Goal: Information Seeking & Learning: Find specific fact

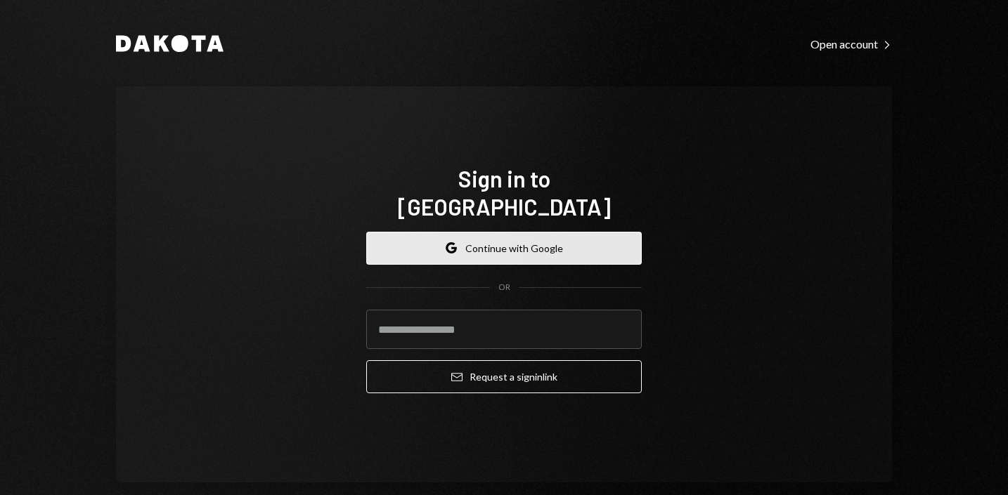
click at [504, 243] on button "Google Continue with Google" at bounding box center [503, 248] width 275 height 33
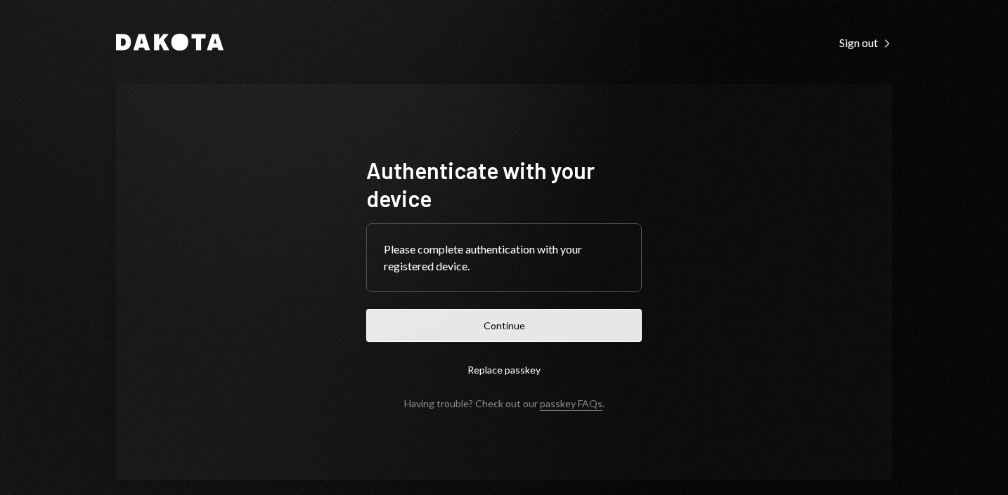
click at [500, 328] on button "Continue" at bounding box center [503, 325] width 275 height 33
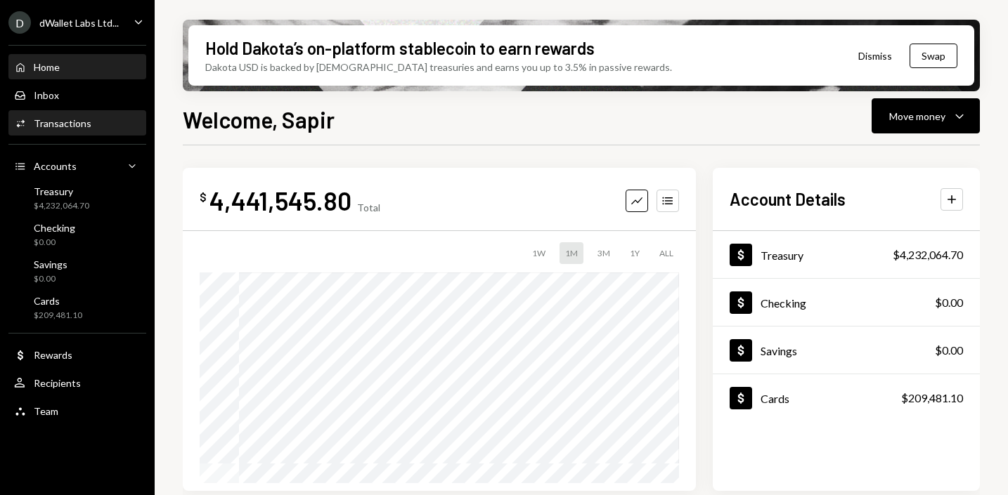
click at [82, 126] on div "Transactions" at bounding box center [63, 123] width 58 height 12
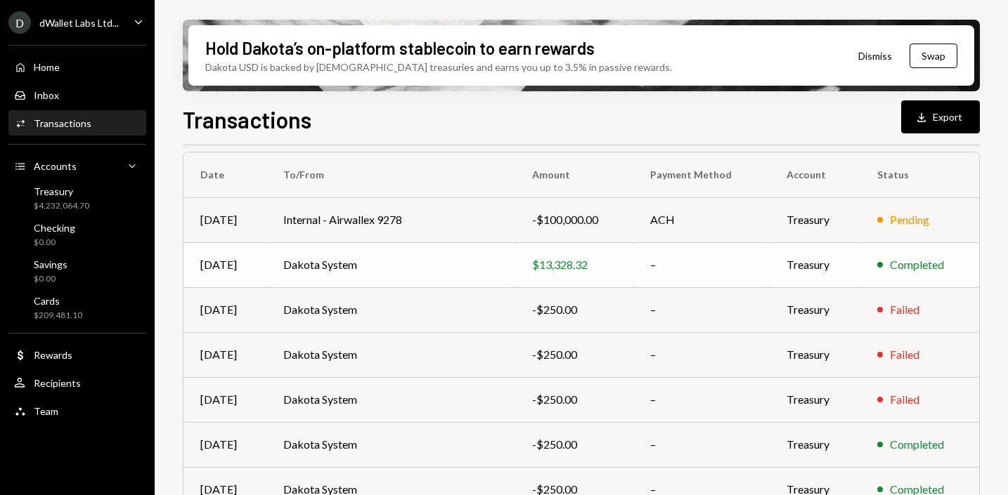
scroll to position [140, 0]
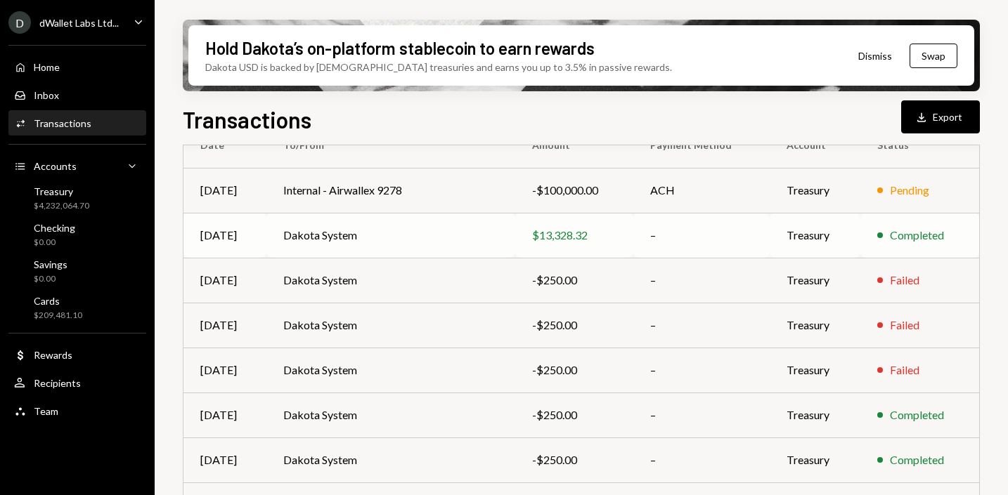
click at [555, 243] on div "$13,328.32" at bounding box center [574, 235] width 84 height 17
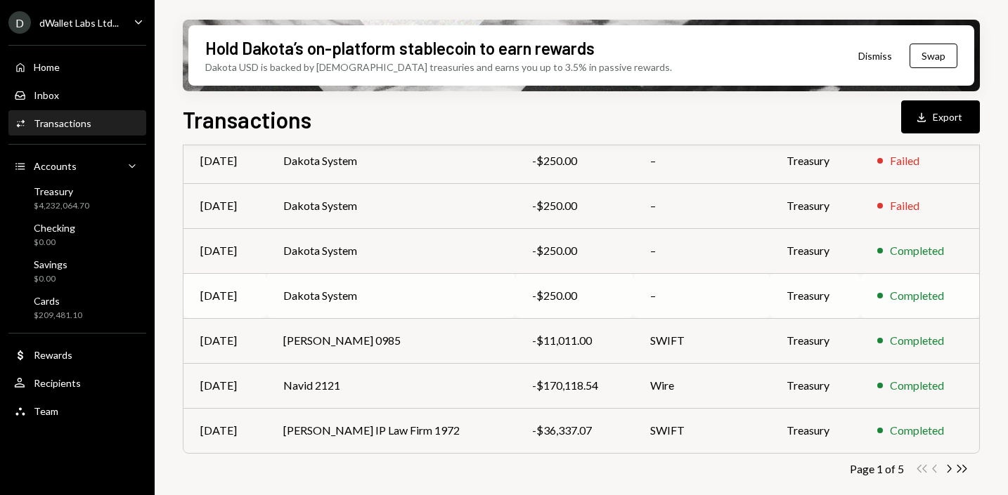
scroll to position [305, 0]
click at [445, 433] on td "[PERSON_NAME] IP Law Firm 1972" at bounding box center [390, 430] width 249 height 45
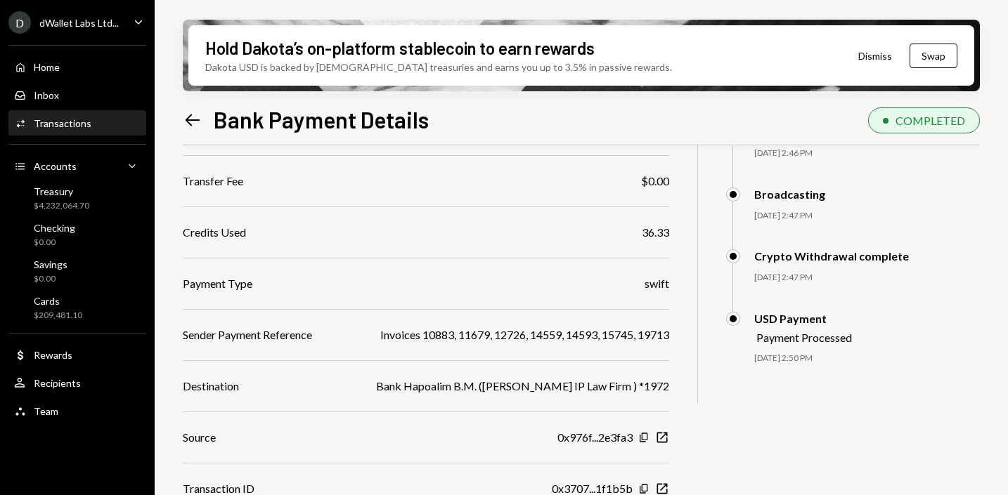
scroll to position [257, 0]
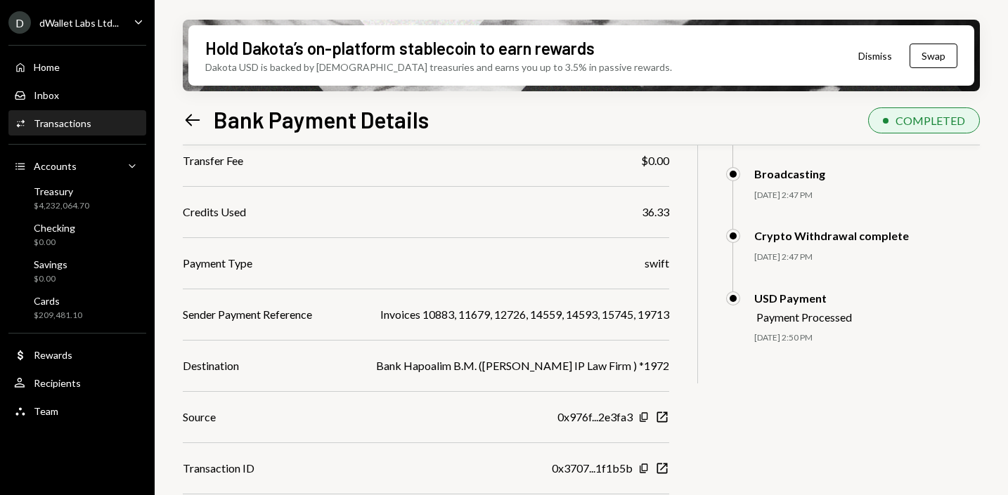
click at [445, 310] on div "Invoices 10883, 11679, 12726, 14559, 14593, 15745, 19713" at bounding box center [524, 314] width 289 height 17
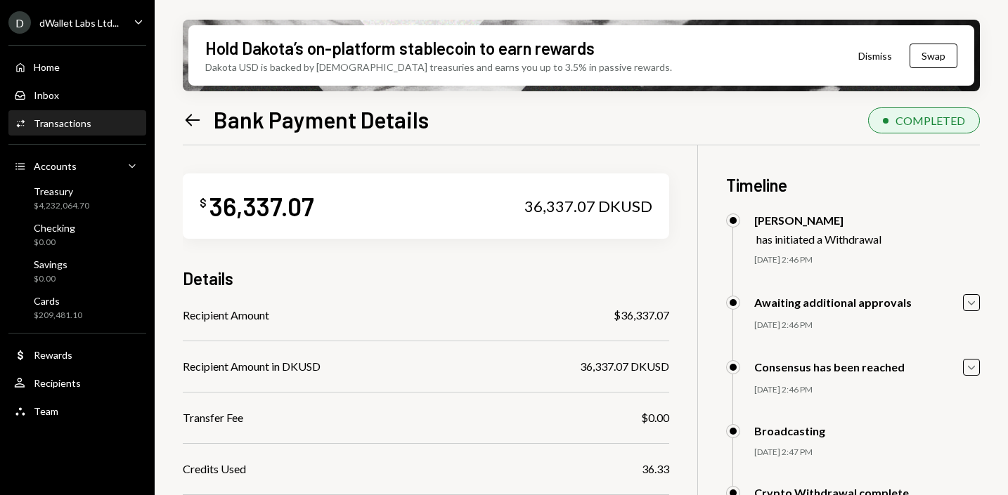
scroll to position [101, 0]
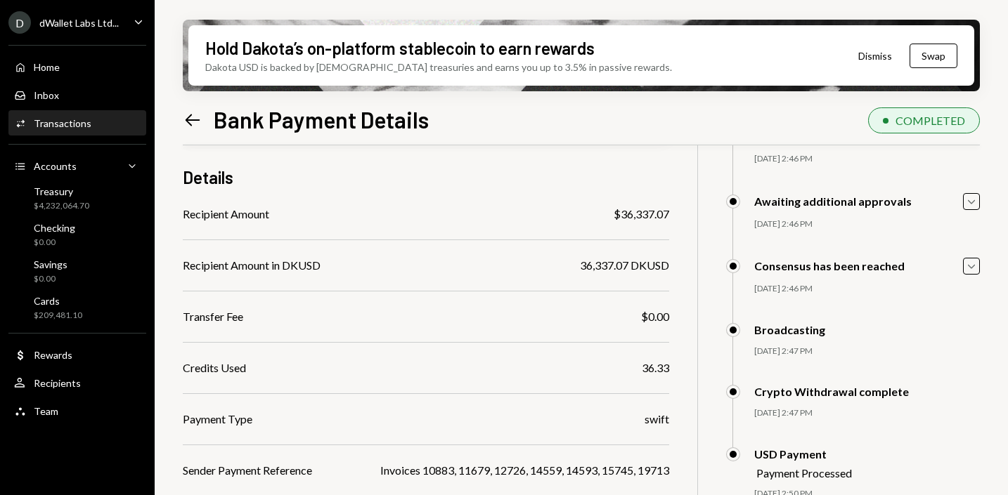
click at [669, 419] on div "swift" at bounding box center [656, 419] width 25 height 17
copy div "swift"
